Goal: Find specific page/section: Find specific page/section

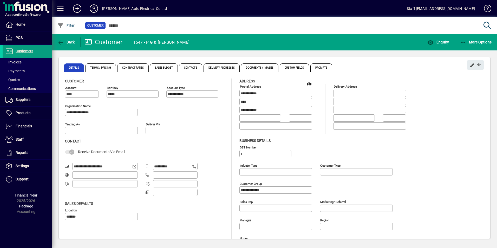
scroll to position [17, 0]
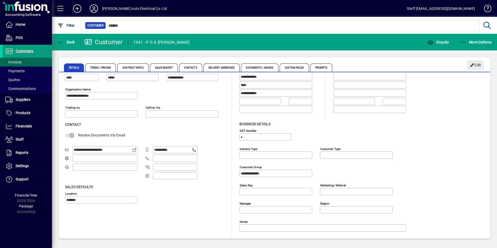
click at [17, 60] on span "Invoices" at bounding box center [12, 62] width 19 height 5
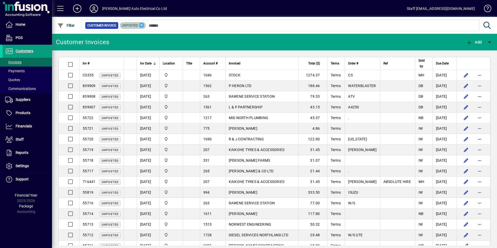
click at [143, 26] on icon at bounding box center [141, 25] width 5 height 5
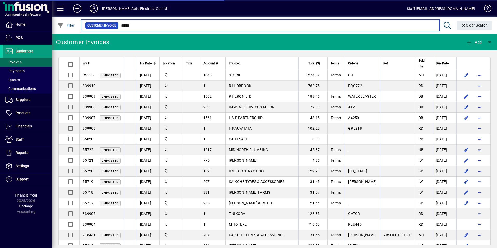
type input "******"
